Goal: Information Seeking & Learning: Learn about a topic

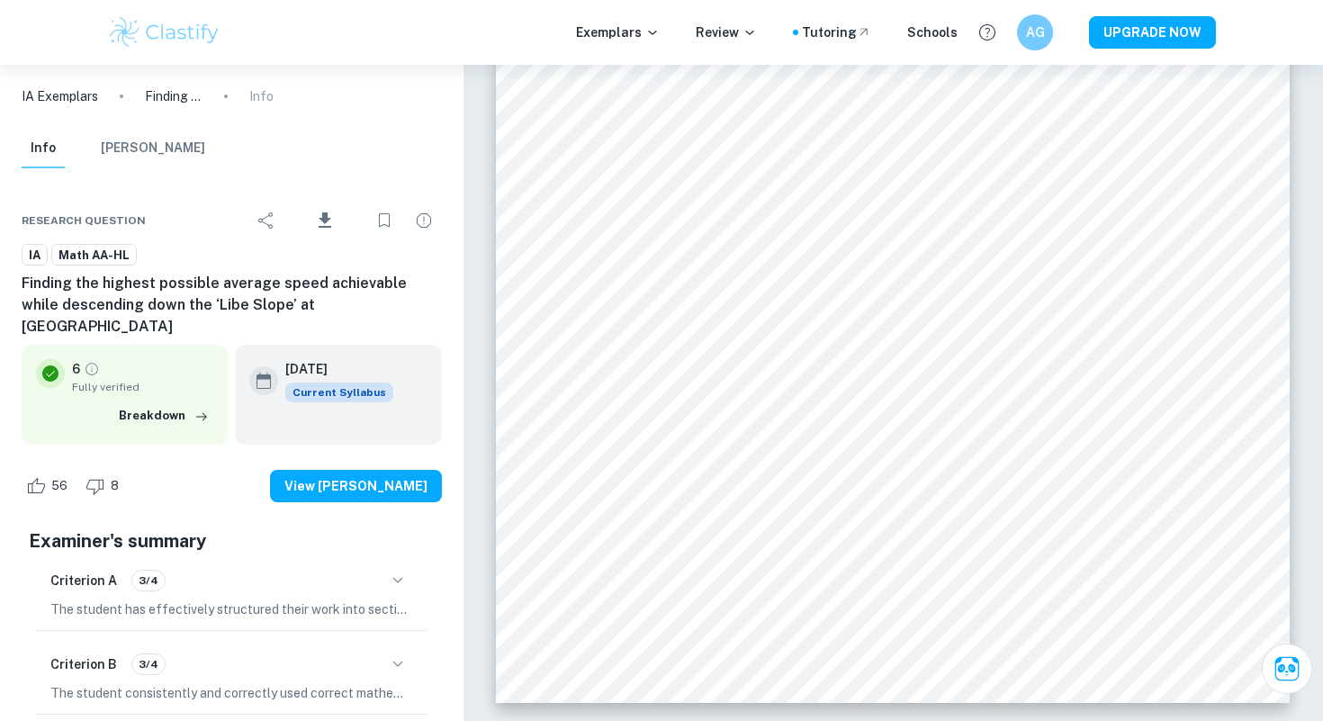
click at [324, 211] on icon "Download" at bounding box center [325, 221] width 22 height 22
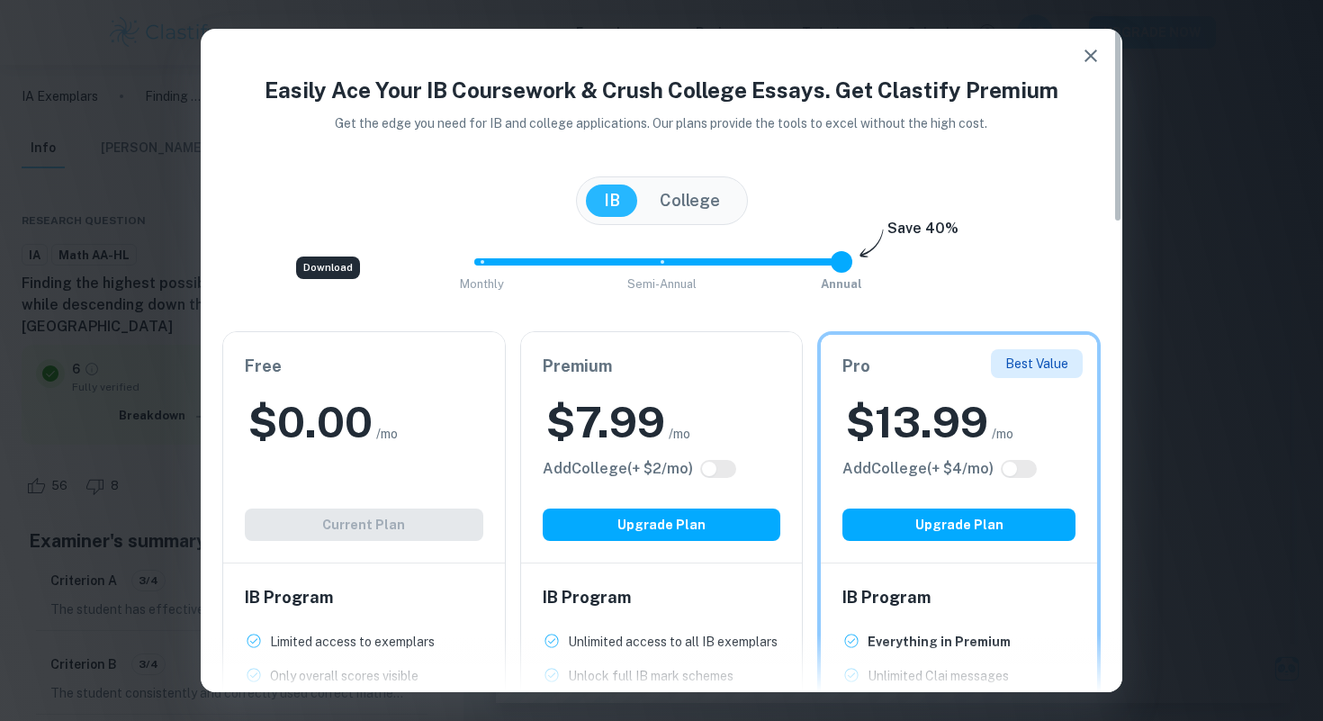
click at [1091, 55] on icon "button" at bounding box center [1090, 55] width 13 height 13
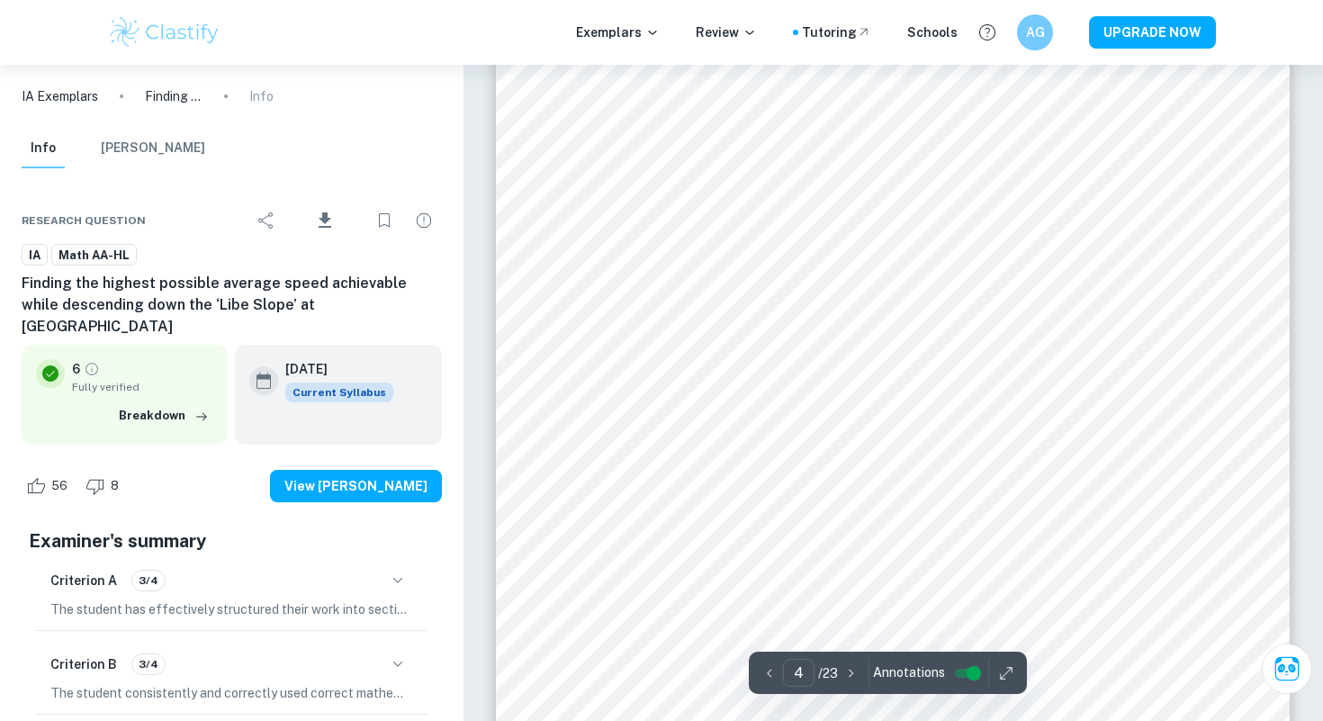
scroll to position [4012, 0]
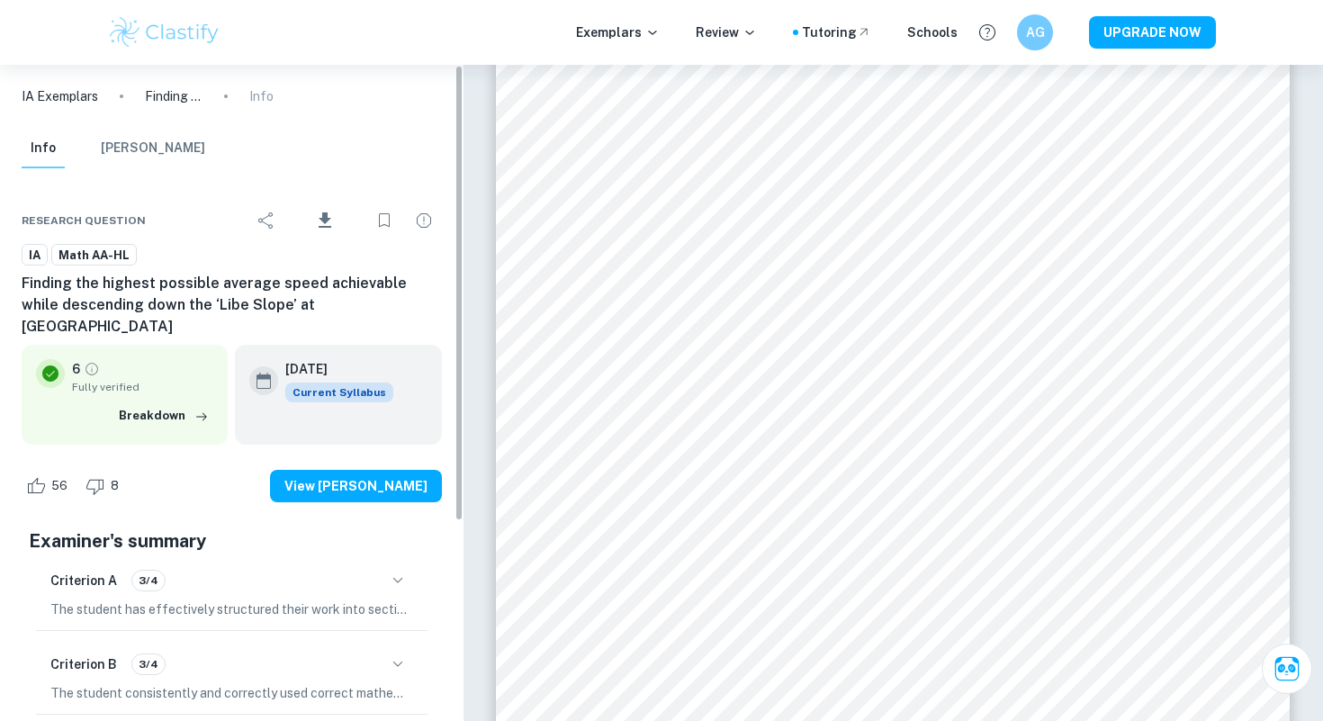
drag, startPoint x: 462, startPoint y: 354, endPoint x: 355, endPoint y: 337, distance: 107.4
click at [356, 337] on div "IA Exemplars Finding the highest possible average speed achievable while descen…" at bounding box center [231, 393] width 463 height 656
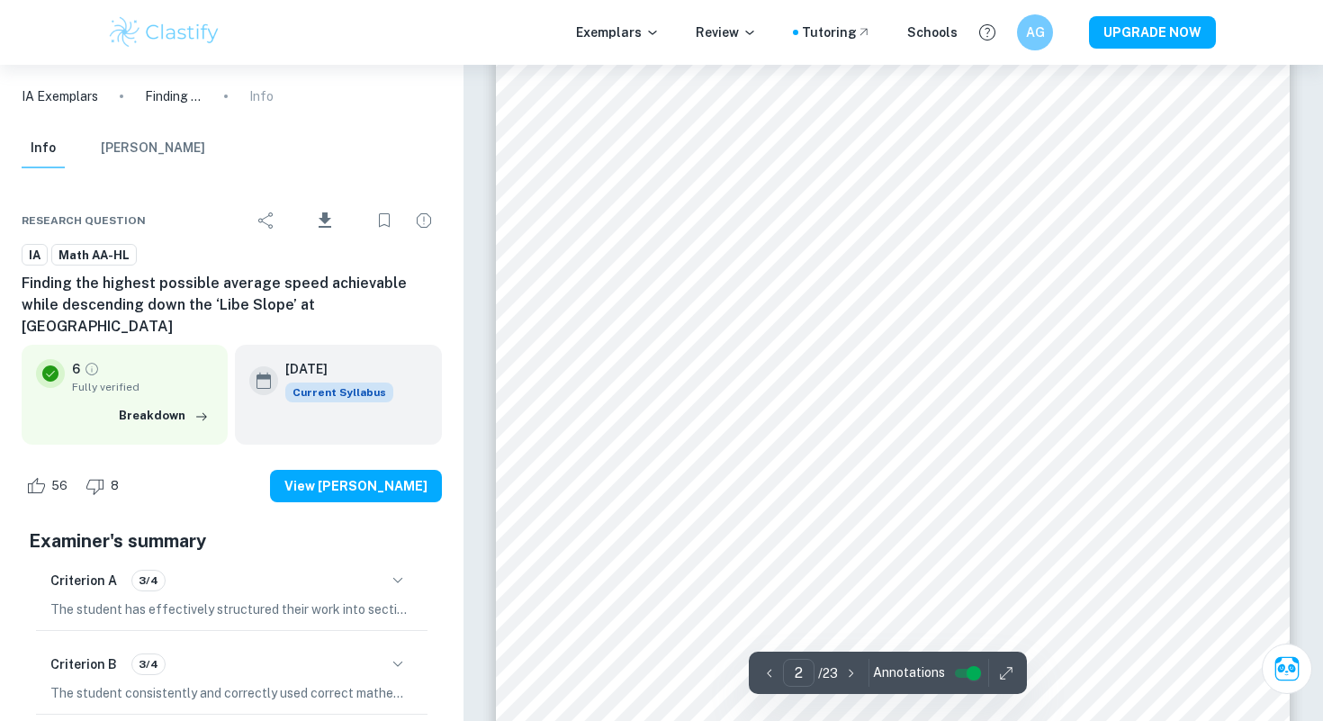
scroll to position [839, 0]
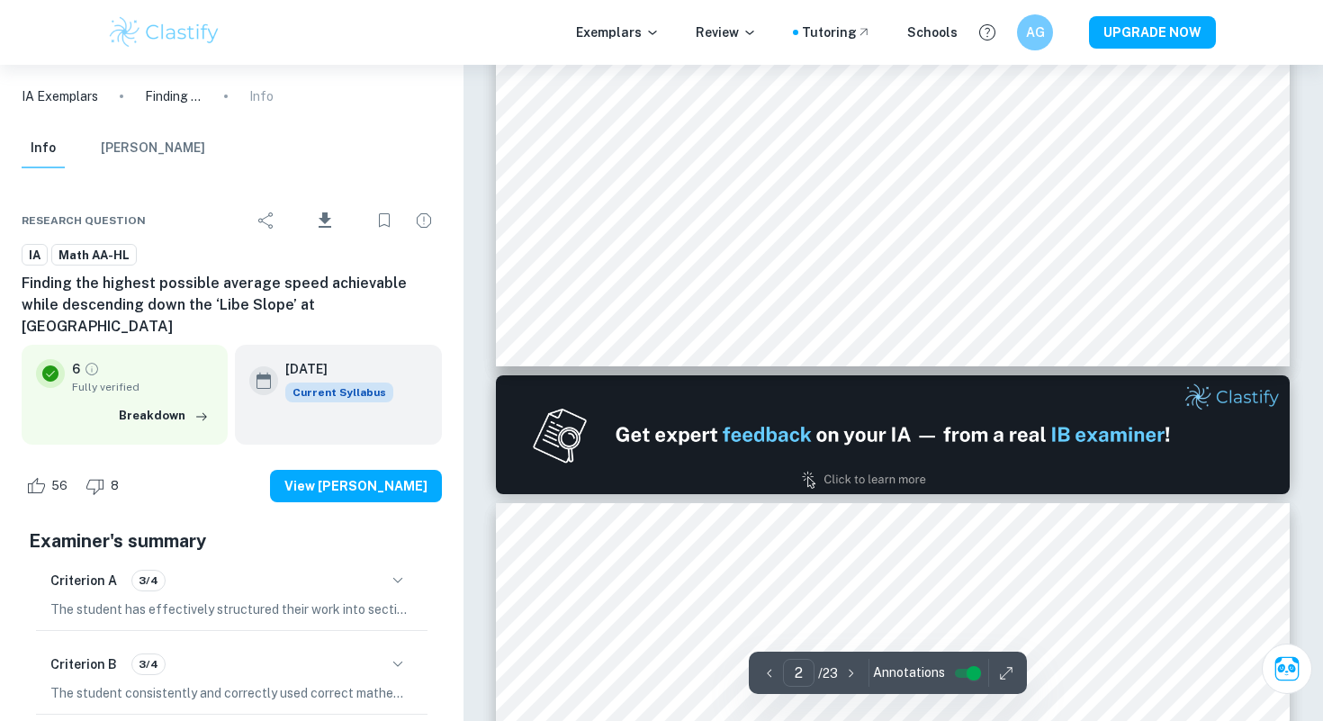
type input "1"
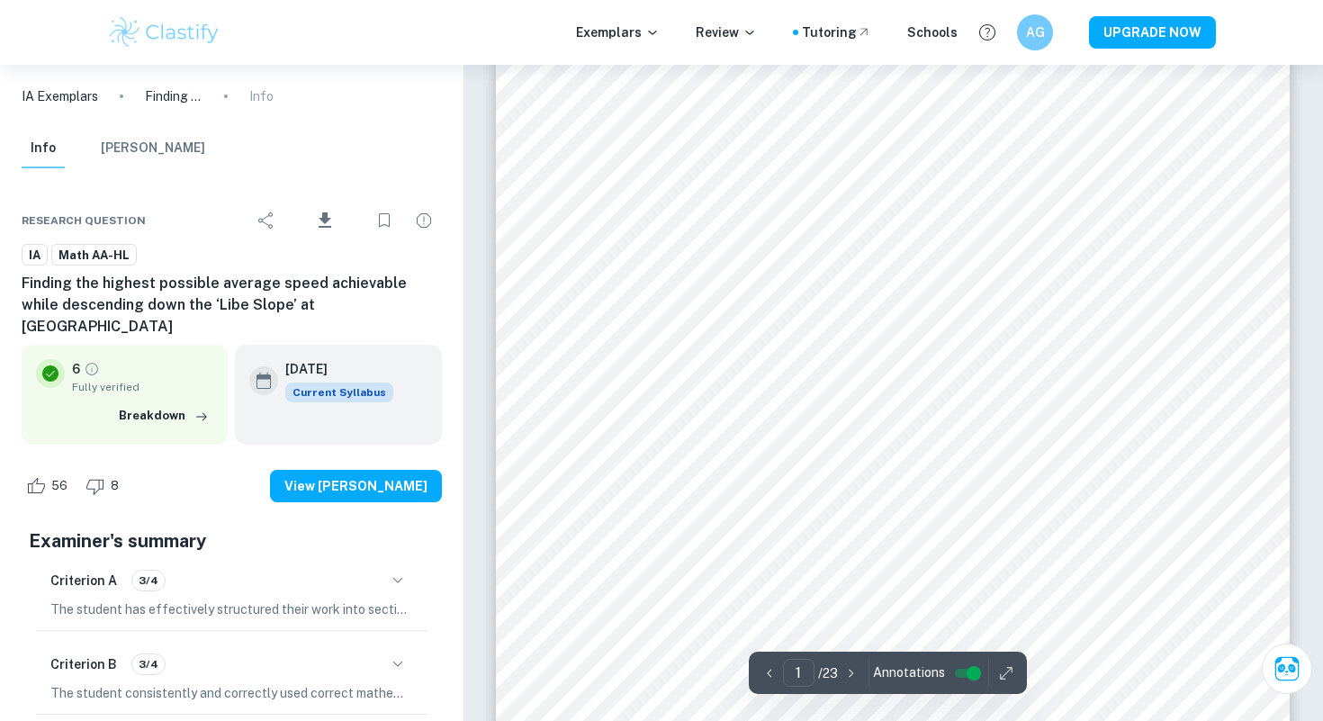
scroll to position [228, 0]
